Goal: Answer question/provide support

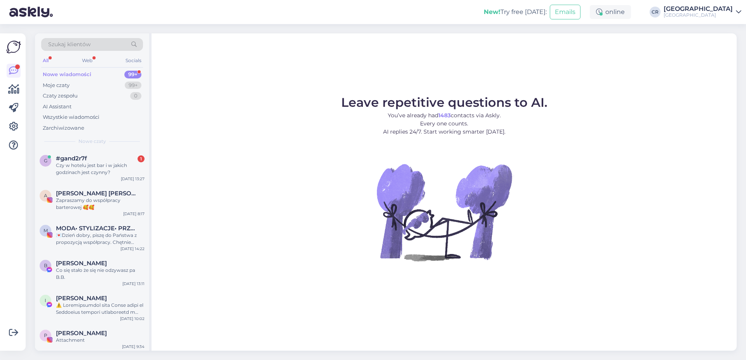
click at [100, 159] on div "#gand2r7f 1" at bounding box center [100, 158] width 89 height 7
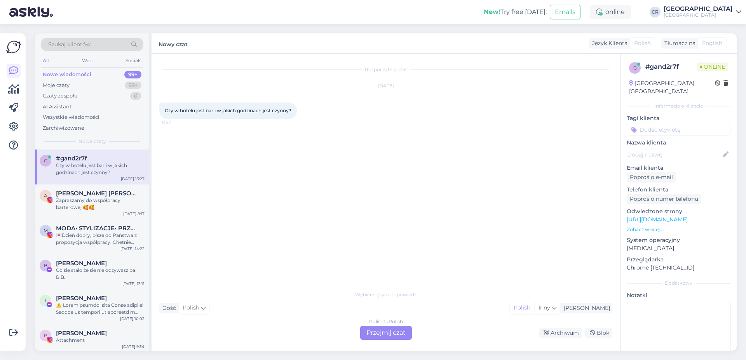
click at [372, 334] on div "Polish to Polish Przejmij czat" at bounding box center [386, 333] width 52 height 14
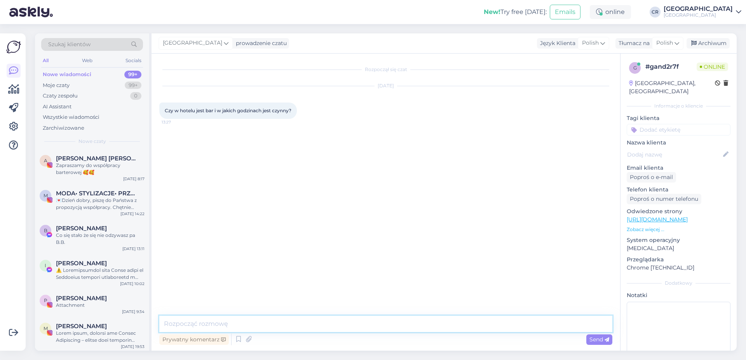
click at [249, 327] on textarea at bounding box center [385, 324] width 453 height 16
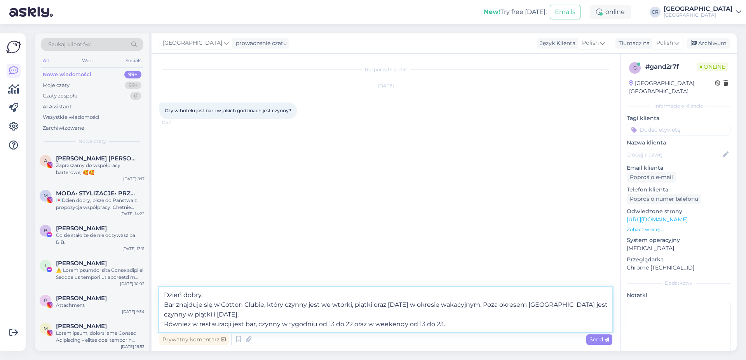
click at [259, 327] on textarea "Dzień dobry, Bar znajduje się w Cotton Clubie, który czynny jest we wtorki, pią…" at bounding box center [385, 309] width 453 height 45
click at [298, 323] on textarea "Dzień dobry, Bar znajduje się w Cotton Clubie, który czynny jest we wtorki, pią…" at bounding box center [385, 309] width 453 height 45
click at [366, 323] on textarea "Dzień dobry, Bar znajduje się w Cotton Clubie, który czynny jest we wtorki, pią…" at bounding box center [385, 309] width 453 height 45
click at [443, 324] on textarea "Dzień dobry, Bar znajduje się w Cotton Clubie, który czynny jest we wtorki, pią…" at bounding box center [385, 309] width 453 height 45
type textarea "Dzień dobry, Bar znajduje się w Cotton Clubie, który czynny jest we wtorki, pią…"
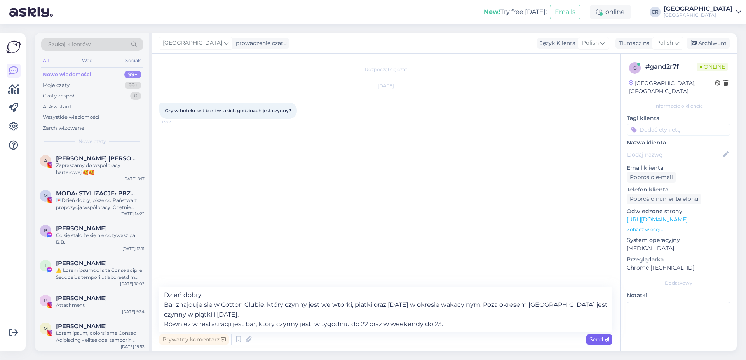
click at [604, 339] on span "Send" at bounding box center [600, 339] width 20 height 7
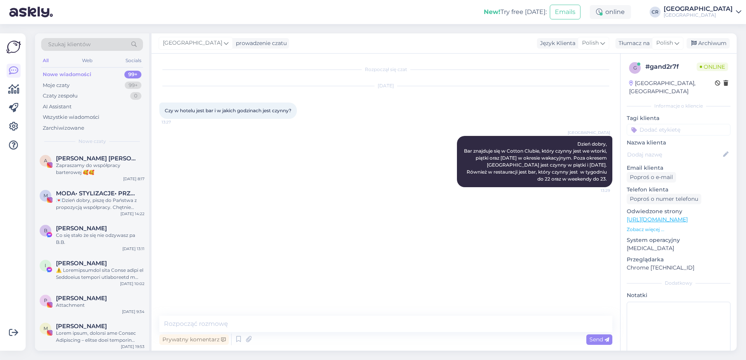
click at [279, 232] on div "Rozpoczął się czat [DATE] Czy w hotelu jest bar i w jakich godzinach jest czynn…" at bounding box center [389, 185] width 460 height 248
